Goal: Obtain resource: Download file/media

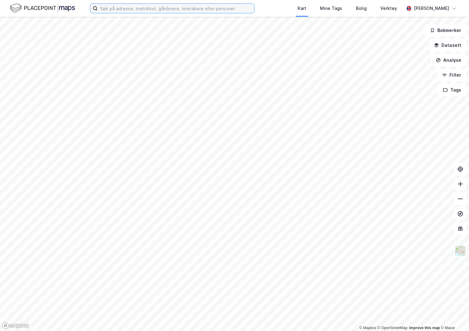
click at [114, 11] on input at bounding box center [176, 8] width 157 height 9
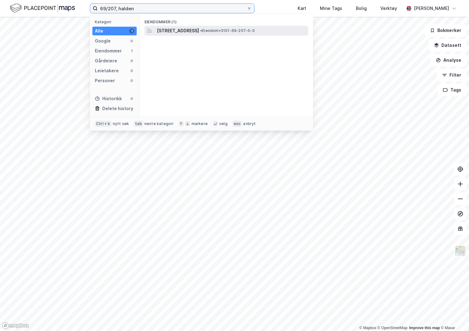
type input "69/207, halden"
click at [177, 29] on span "[STREET_ADDRESS]" at bounding box center [178, 30] width 42 height 7
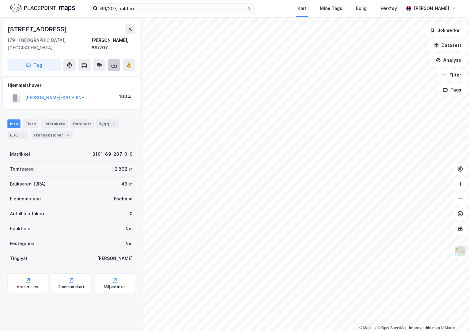
click at [116, 65] on icon at bounding box center [114, 66] width 5 height 2
click at [87, 75] on div "Last ned grunnbok" at bounding box center [83, 77] width 36 height 5
